Goal: Find specific page/section: Find specific page/section

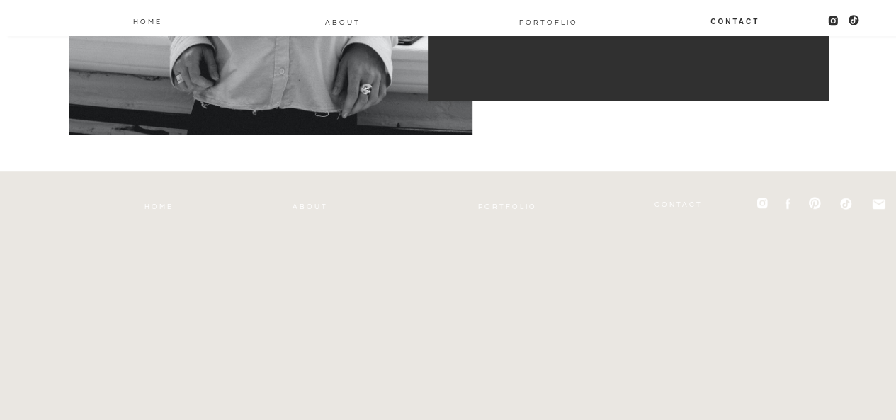
scroll to position [680, 0]
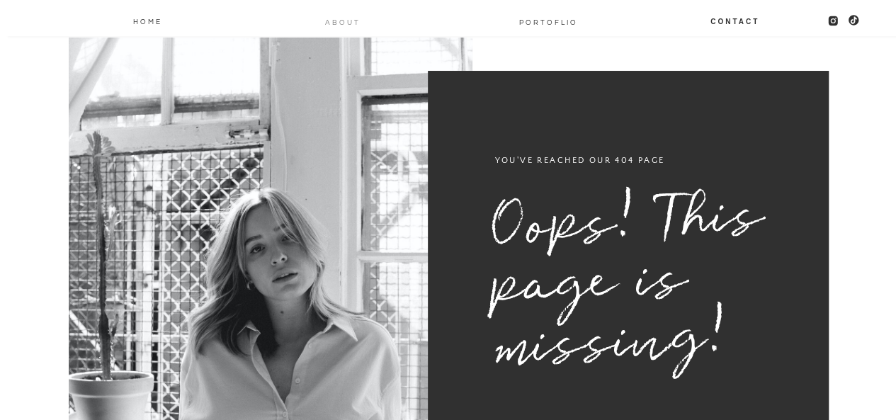
click at [348, 17] on nav "About" at bounding box center [342, 21] width 37 height 11
